Goal: Transaction & Acquisition: Book appointment/travel/reservation

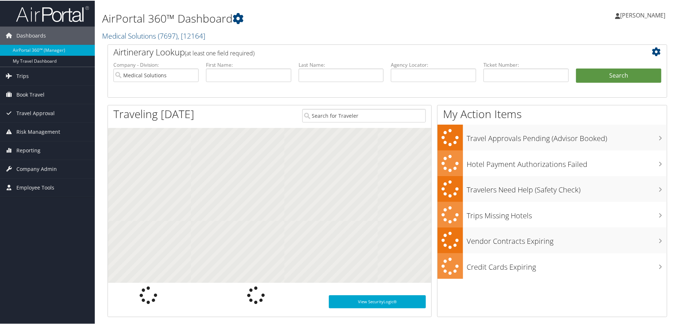
click at [26, 93] on span "Book Travel" at bounding box center [30, 94] width 28 height 18
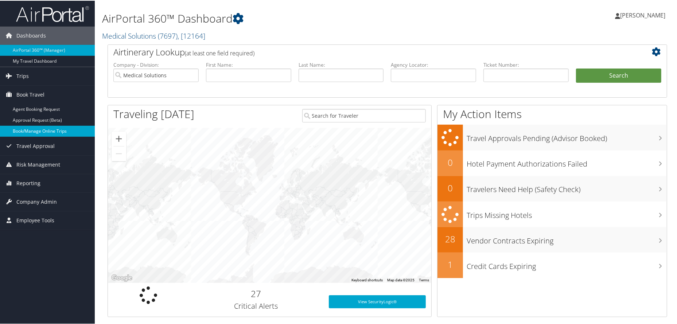
click at [37, 130] on link "Book/Manage Online Trips" at bounding box center [47, 130] width 95 height 11
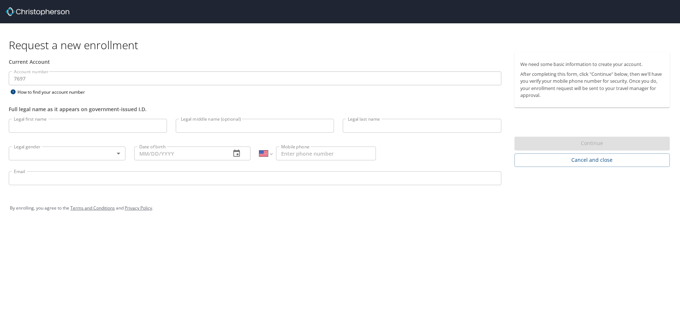
select select "US"
